Goal: Check status: Check status

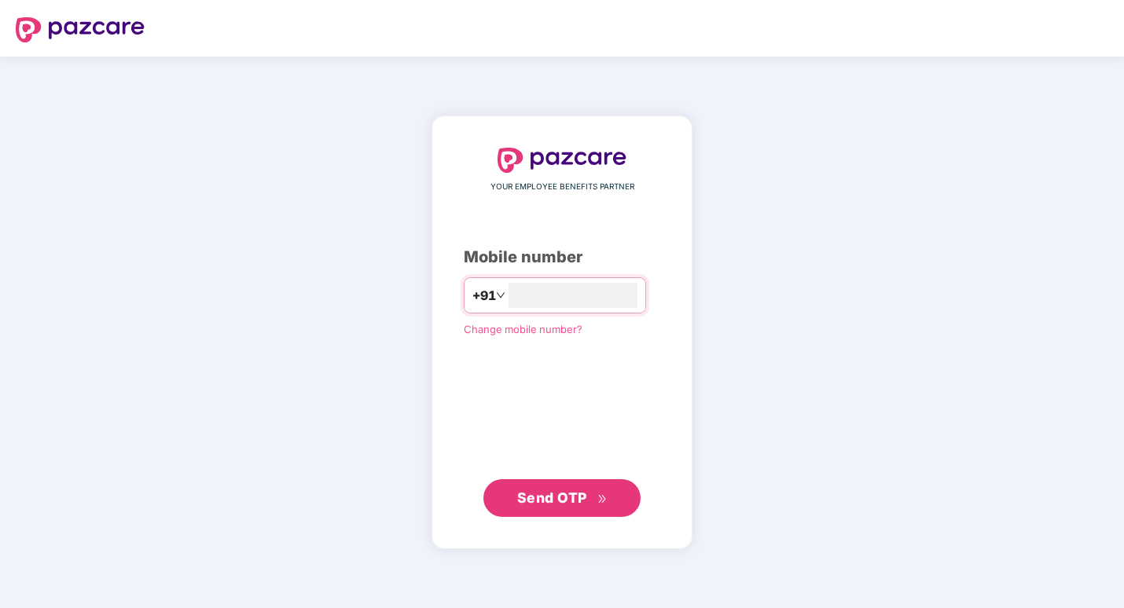
type input "**********"
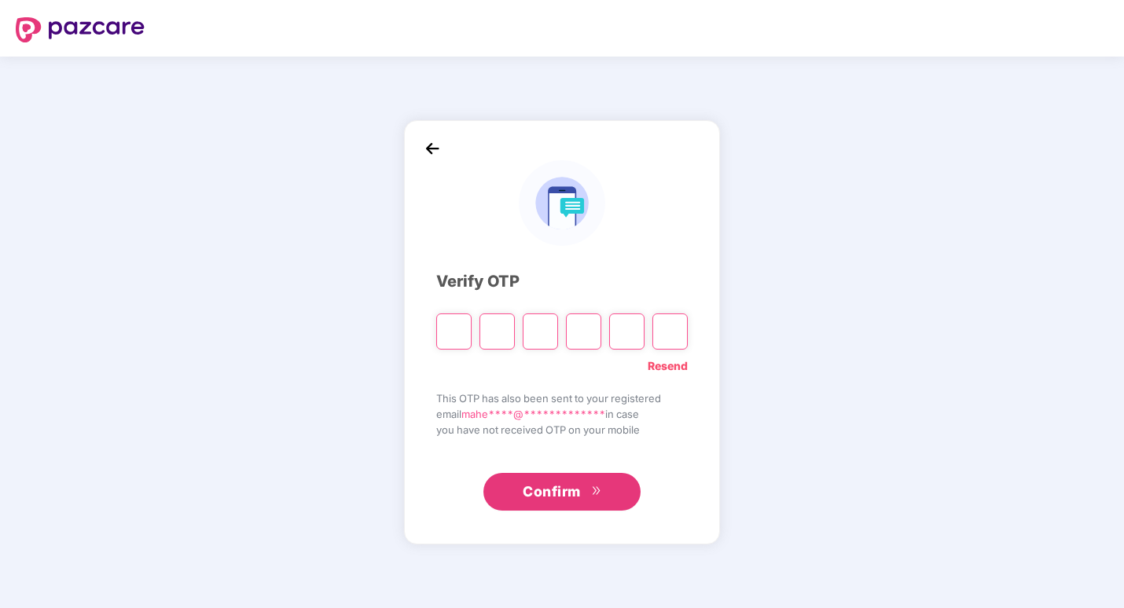
type input "*"
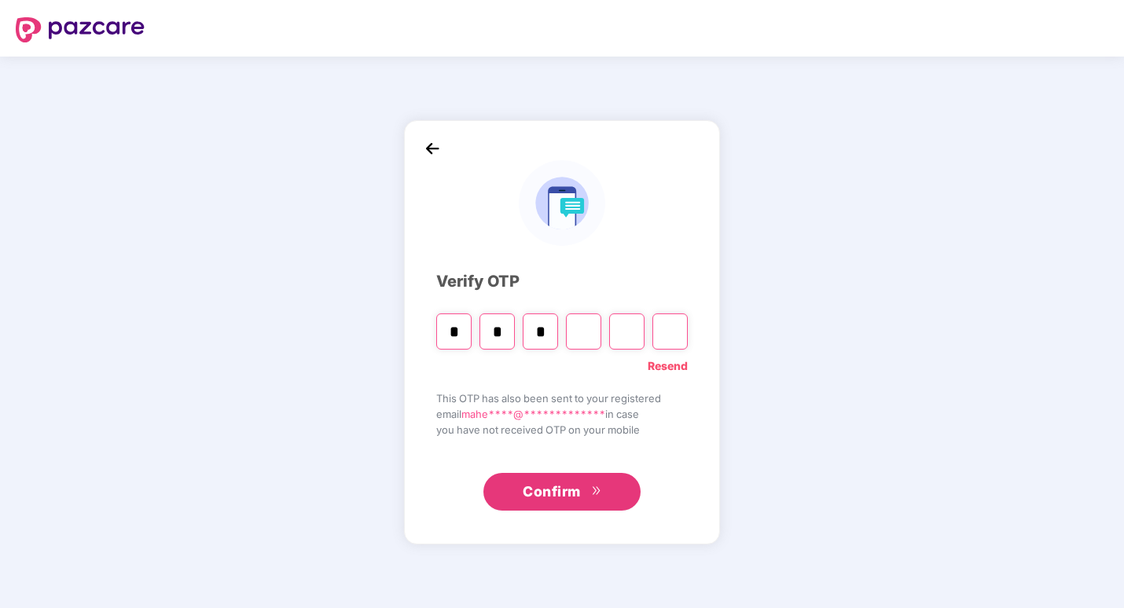
type input "*"
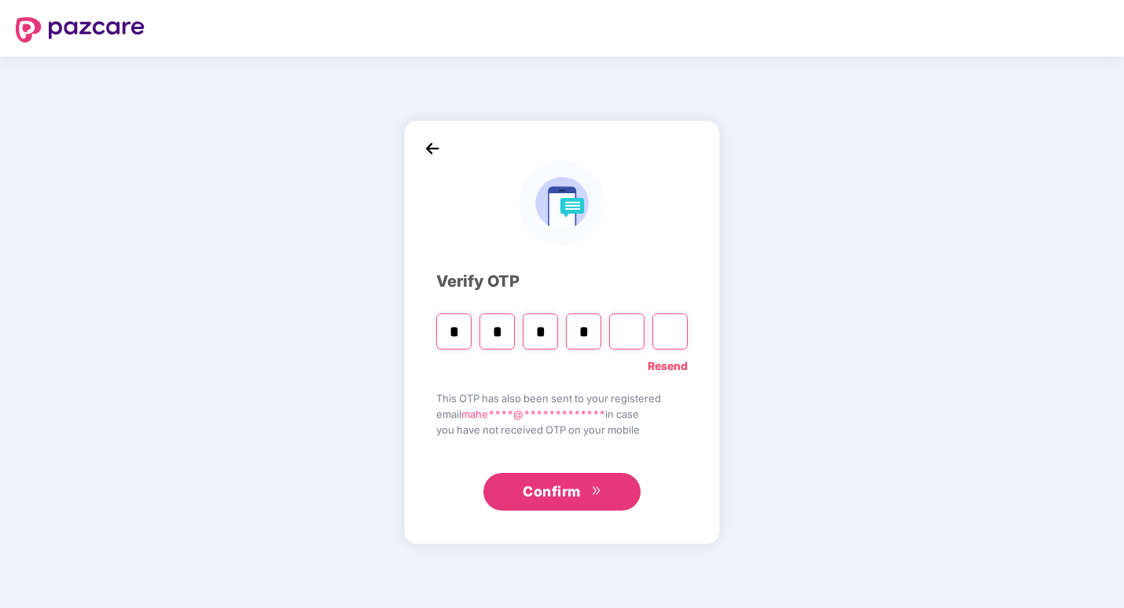
type input "*"
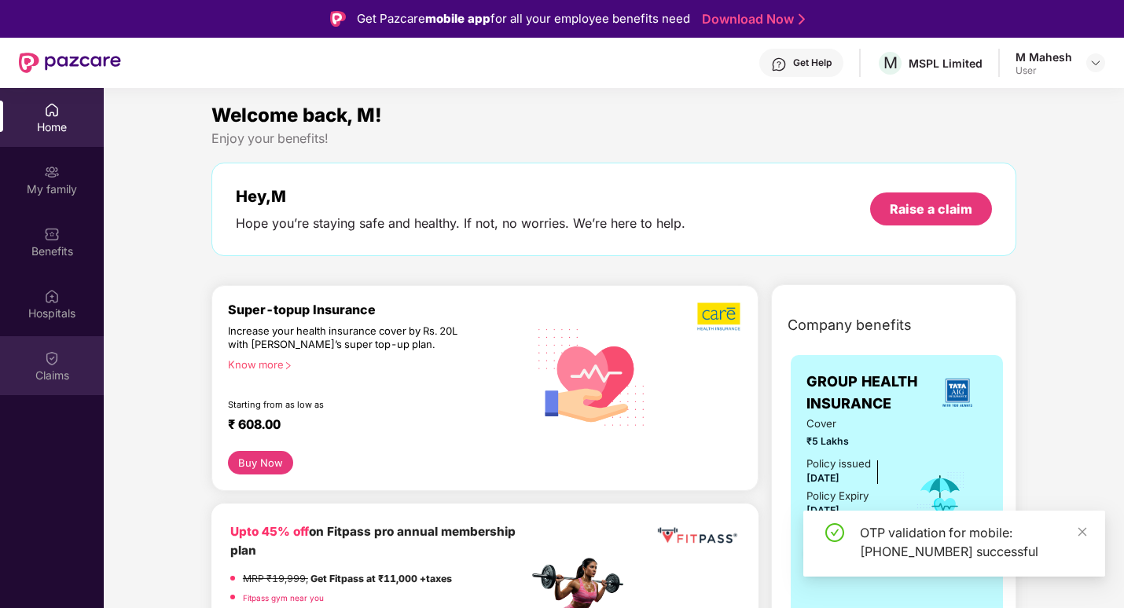
click at [42, 371] on div "Claims" at bounding box center [52, 376] width 104 height 16
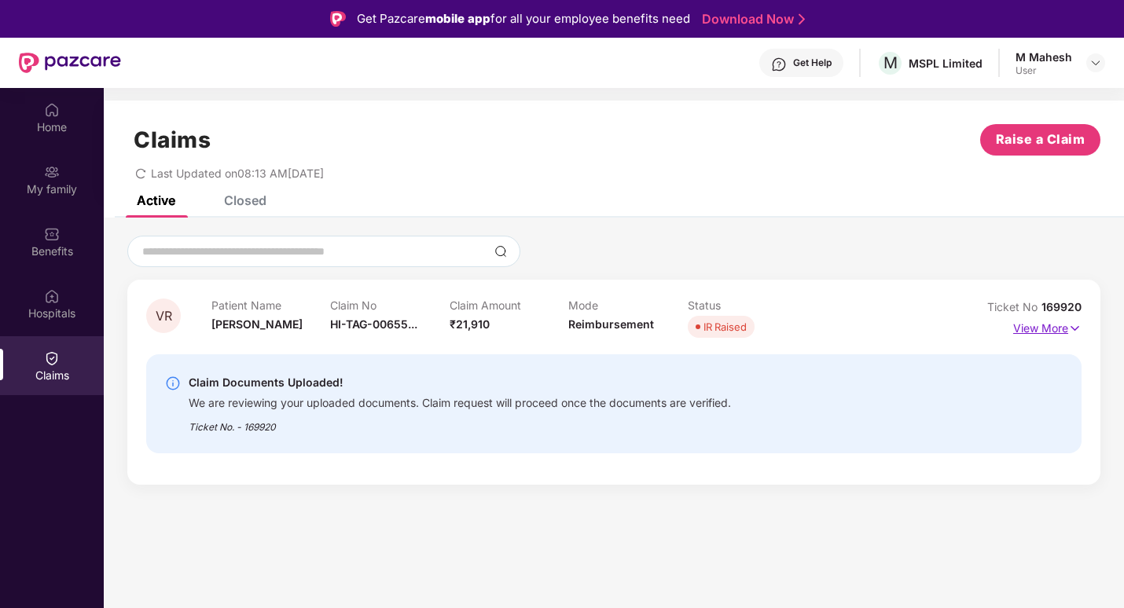
click at [1052, 325] on p "View More" at bounding box center [1047, 326] width 68 height 21
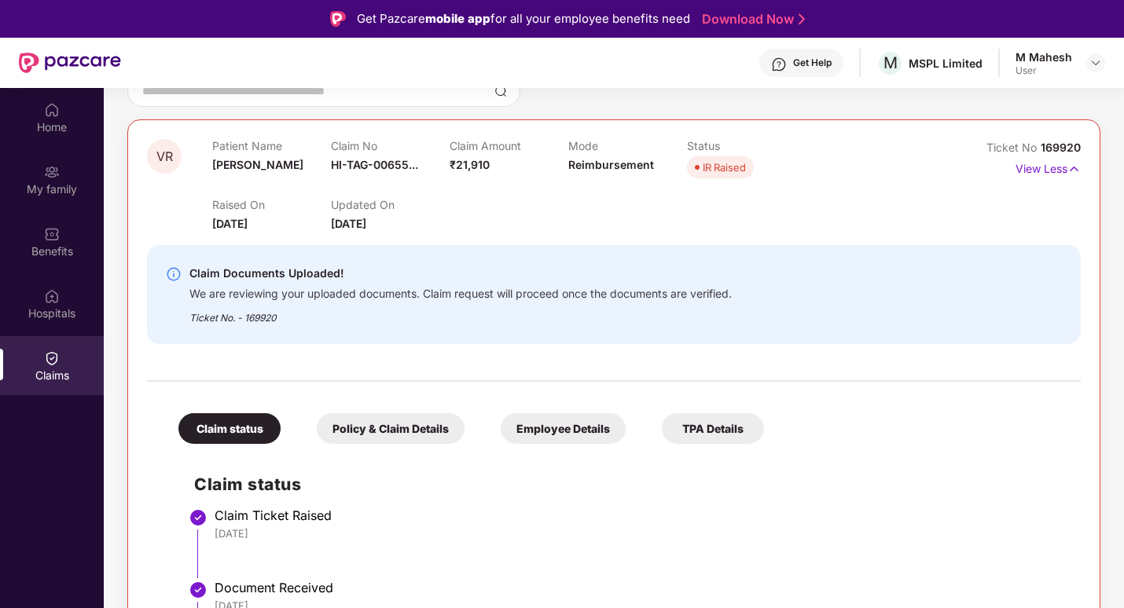
scroll to position [104, 0]
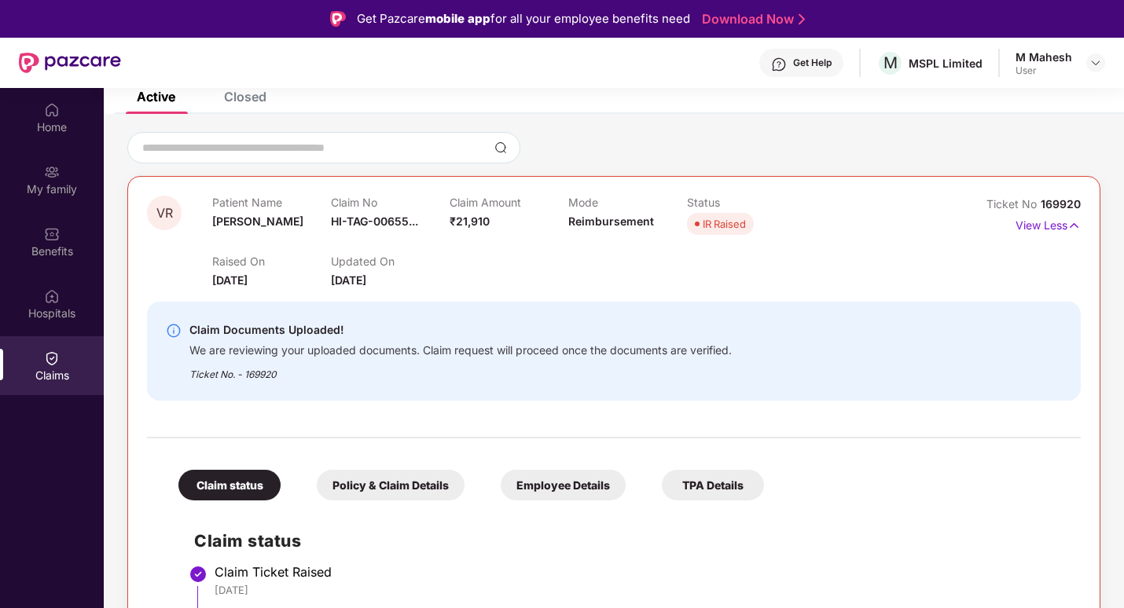
click at [417, 483] on div "Policy & Claim Details" at bounding box center [391, 485] width 148 height 31
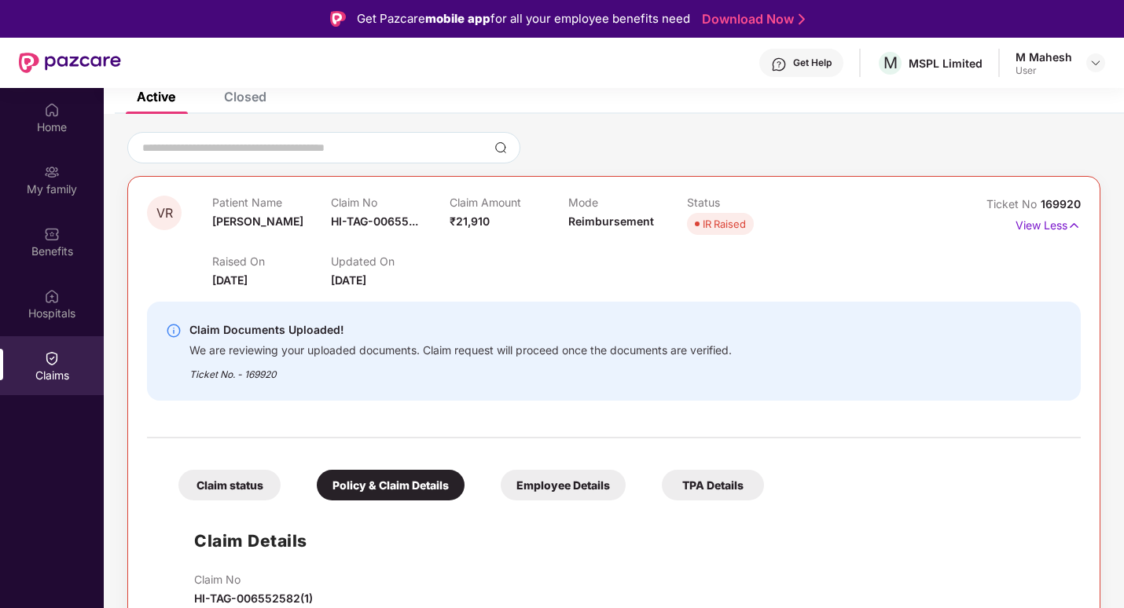
click at [550, 479] on div "Employee Details" at bounding box center [563, 485] width 125 height 31
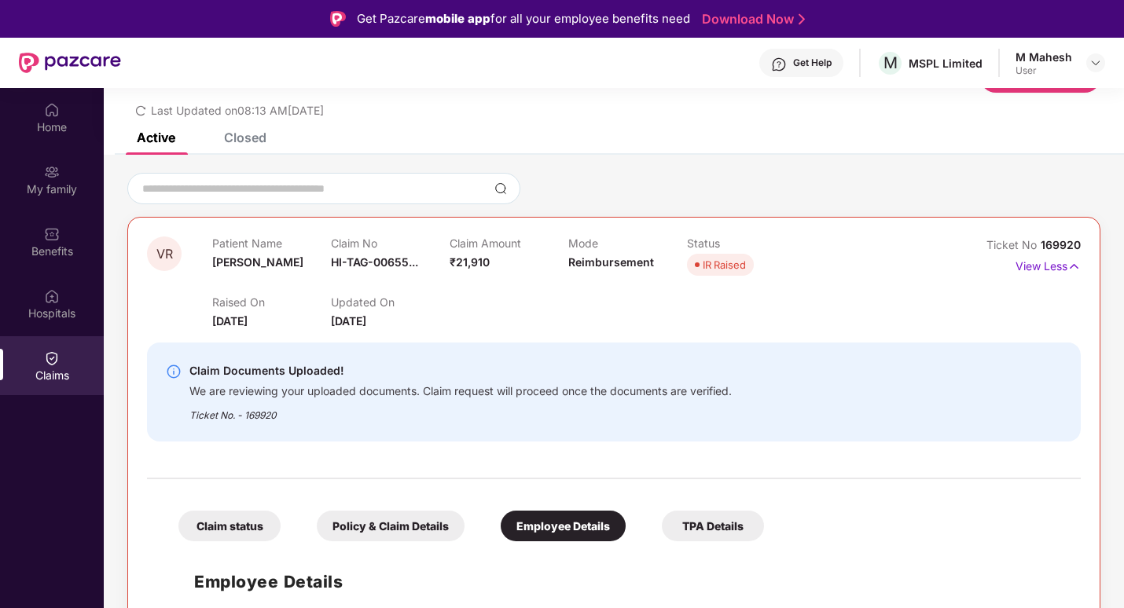
click at [730, 533] on div "TPA Details" at bounding box center [713, 526] width 102 height 31
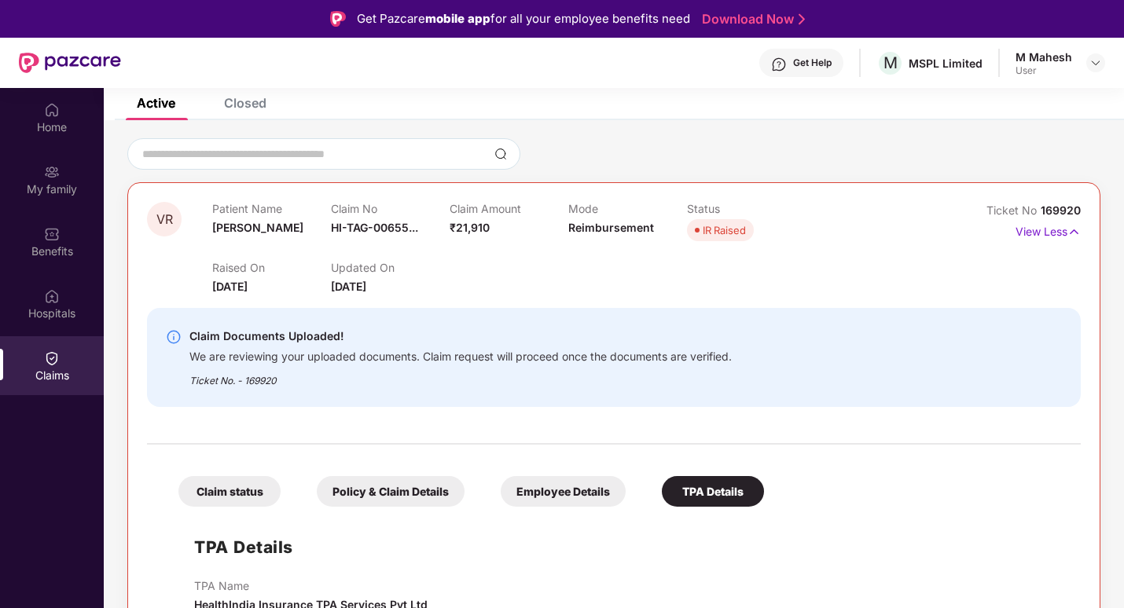
scroll to position [19, 0]
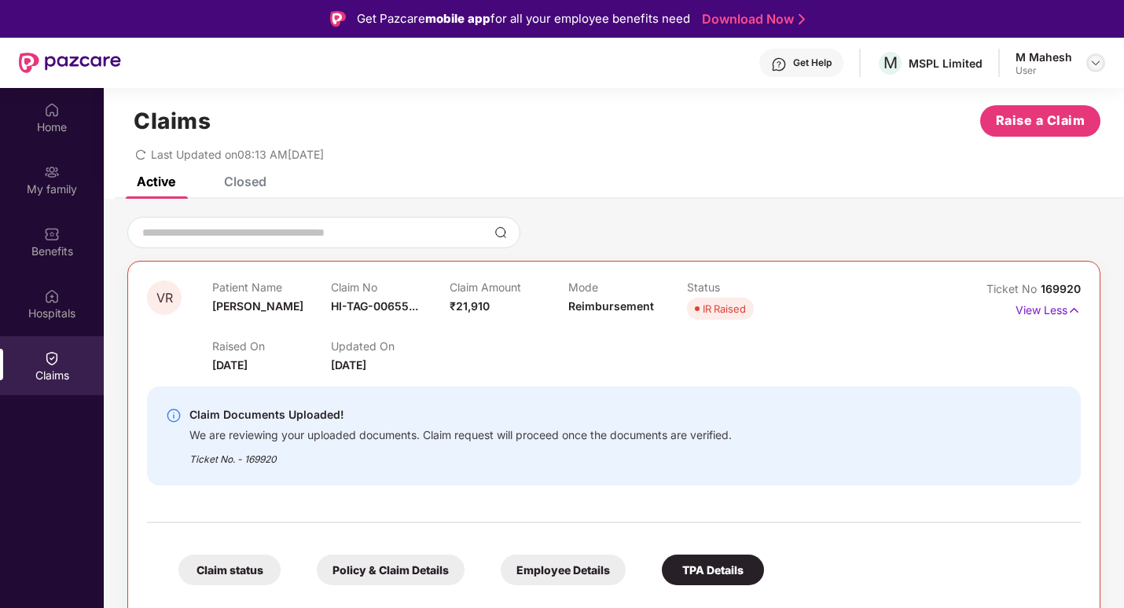
click at [1100, 63] on img at bounding box center [1095, 63] width 13 height 13
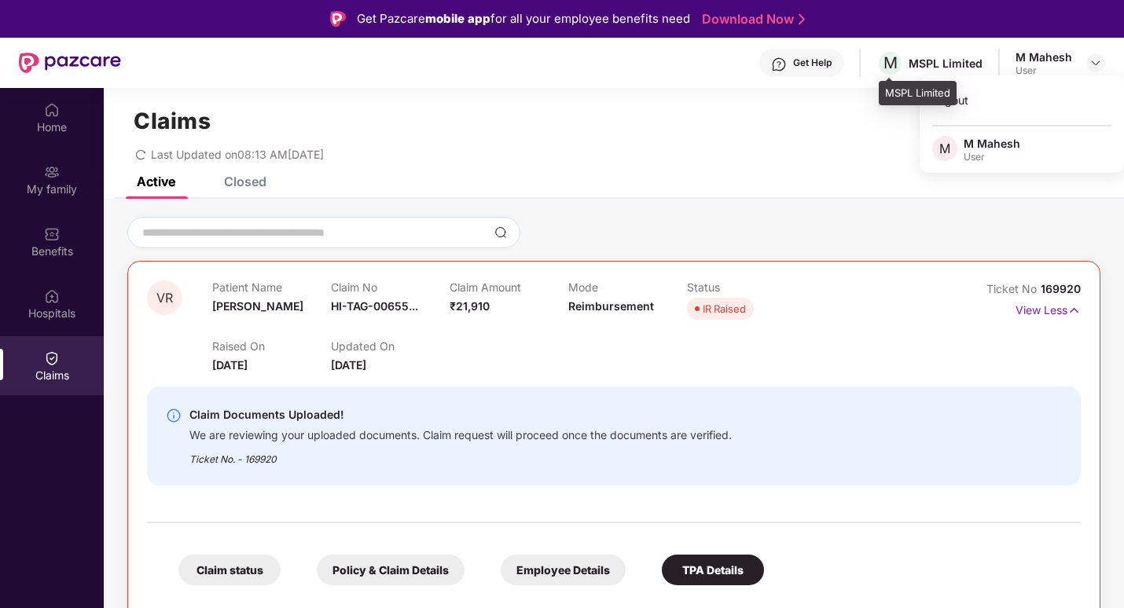
click at [920, 68] on div "MSPL Limited" at bounding box center [946, 63] width 74 height 15
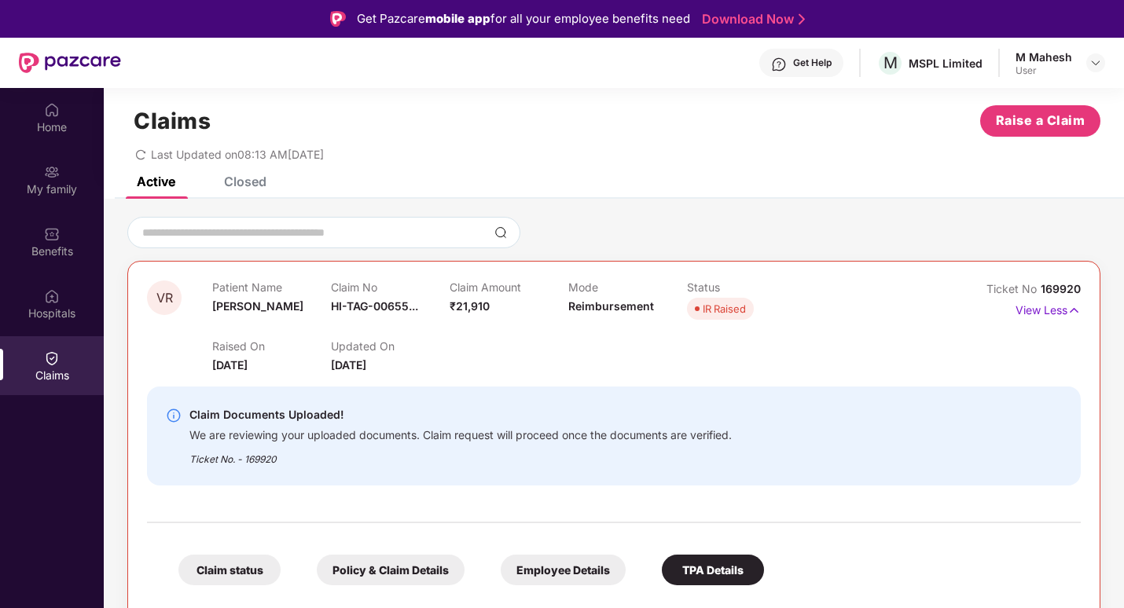
click at [799, 61] on div "Get Help" at bounding box center [812, 63] width 39 height 13
